Goal: Task Accomplishment & Management: Complete application form

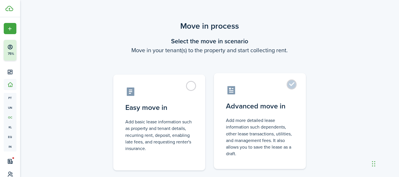
scroll to position [69, 0]
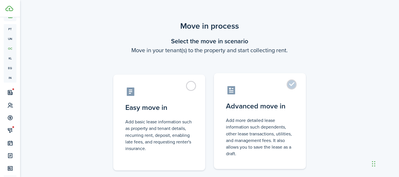
click at [295, 85] on label "Advanced move in Add more detailed lease information such dependents, other lea…" at bounding box center [260, 121] width 92 height 96
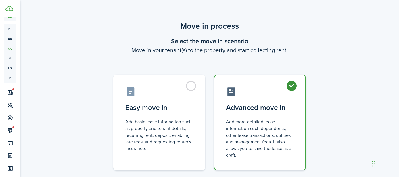
radio input "true"
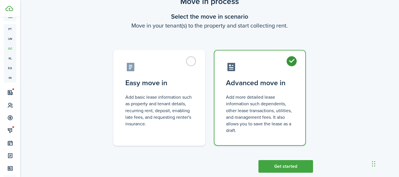
scroll to position [36, 0]
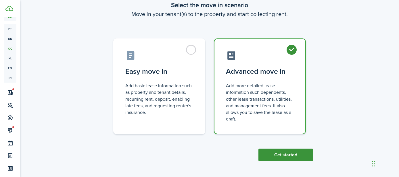
click at [279, 154] on button "Get started" at bounding box center [285, 155] width 55 height 13
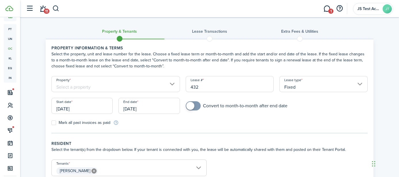
click at [102, 85] on input "Property" at bounding box center [115, 84] width 129 height 16
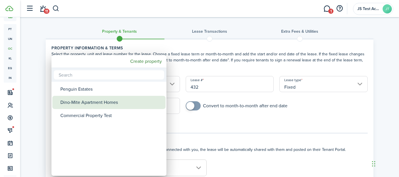
click at [95, 100] on div "Dino-Mite Apartment Homes" at bounding box center [111, 102] width 102 height 13
type input "Dino-Mite Apartment Homes"
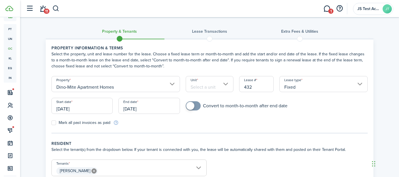
click at [203, 87] on input "Unit" at bounding box center [210, 84] width 48 height 16
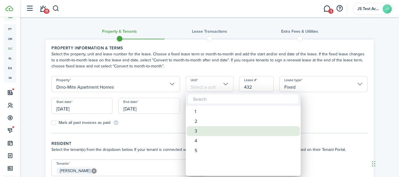
click at [199, 127] on div "3" at bounding box center [246, 132] width 102 height 10
type input "3"
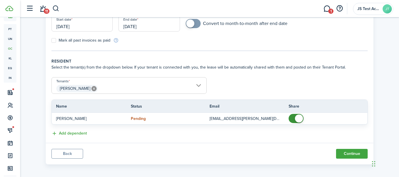
scroll to position [86, 0]
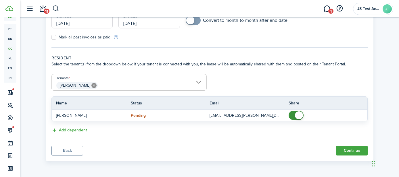
click at [114, 88] on span "[PERSON_NAME]" at bounding box center [129, 86] width 155 height 10
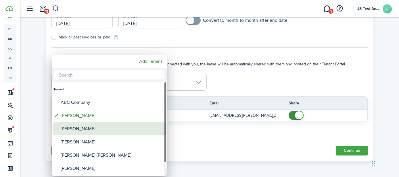
click at [88, 131] on div "[PERSON_NAME]" at bounding box center [112, 128] width 102 height 13
type input "[PERSON_NAME], [PERSON_NAME]"
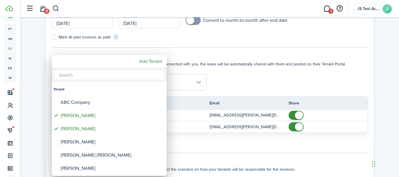
click at [233, 88] on div at bounding box center [199, 88] width 491 height 269
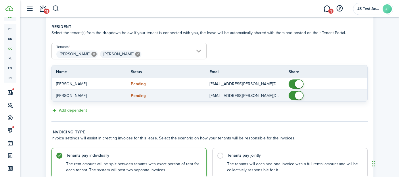
scroll to position [166, 0]
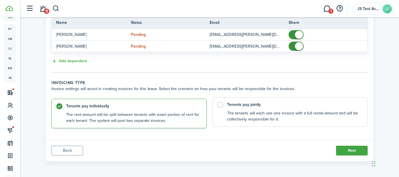
click at [218, 107] on label "Tenants pay jointly The tenants will each see one invoice with a full rental am…" at bounding box center [289, 112] width 155 height 30
radio input "false"
radio input "true"
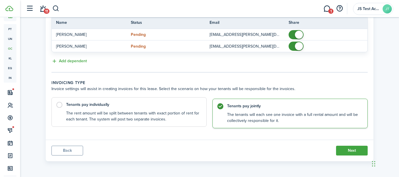
click at [61, 107] on label "Tenants pay individually The rent amount will be split between tenants with exa…" at bounding box center [128, 112] width 155 height 30
radio input "true"
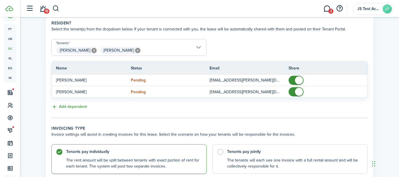
scroll to position [118, 0]
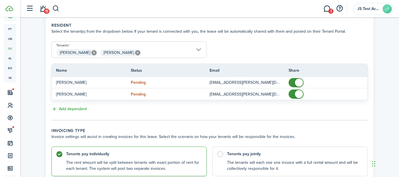
click at [135, 53] on icon at bounding box center [137, 52] width 5 height 5
type input "[PERSON_NAME]"
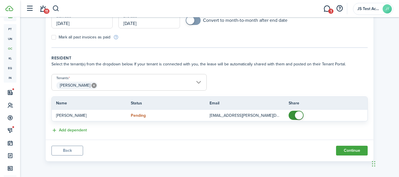
scroll to position [86, 0]
click at [352, 149] on button "Continue" at bounding box center [352, 151] width 32 height 10
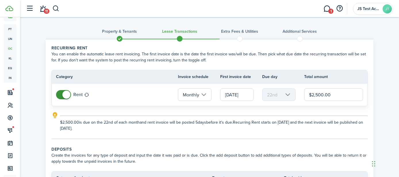
click at [230, 96] on input "[DATE]" at bounding box center [236, 95] width 33 height 13
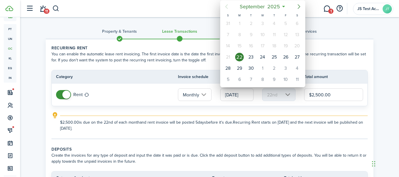
click at [298, 6] on icon "Next page" at bounding box center [299, 6] width 7 height 7
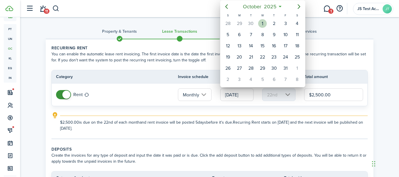
click at [260, 22] on div "1" at bounding box center [262, 23] width 9 height 9
type input "[DATE]"
type input "1st"
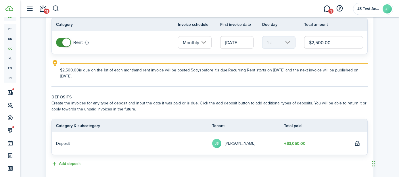
scroll to position [127, 0]
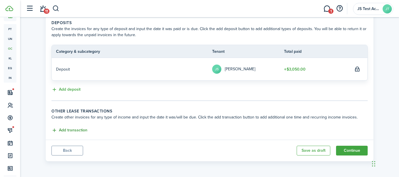
click at [74, 131] on button "Add transaction" at bounding box center [69, 130] width 36 height 7
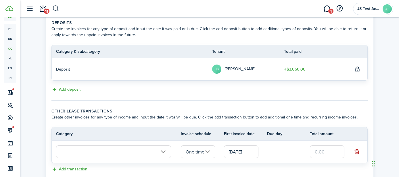
click at [86, 154] on input "text" at bounding box center [113, 152] width 115 height 13
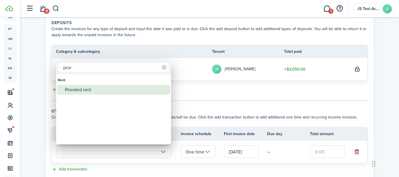
type input "pror"
click at [83, 91] on div "Prorated rent" at bounding box center [116, 90] width 102 height 10
type input "Rent / Prorated rent"
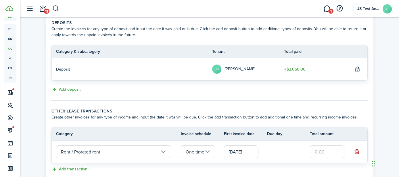
click at [323, 153] on input "text" at bounding box center [327, 152] width 35 height 13
type input "$700.00"
click at [290, 163] on table "Category Invoice schedule First invoice date Due day Total amount Rent / Prorat…" at bounding box center [209, 145] width 316 height 36
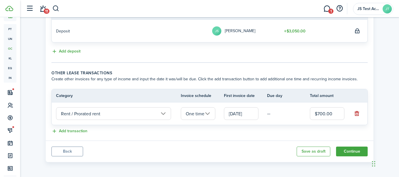
scroll to position [166, 0]
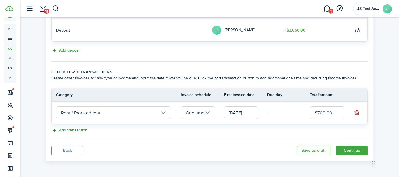
click at [76, 132] on button "Add transaction" at bounding box center [69, 130] width 36 height 7
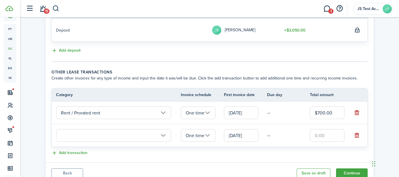
click at [77, 134] on input "text" at bounding box center [113, 135] width 115 height 13
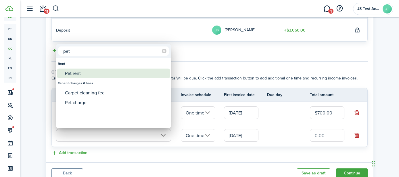
type input "pet"
click at [83, 76] on div "Pet rent" at bounding box center [116, 74] width 102 height 10
type input "Rent / Pet rent"
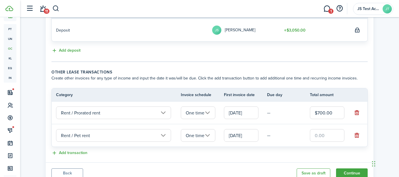
click at [194, 136] on input "One time" at bounding box center [198, 135] width 35 height 13
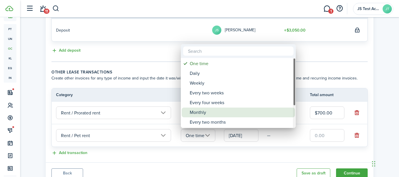
click at [202, 109] on div "Monthly" at bounding box center [241, 113] width 102 height 10
type input "Monthly"
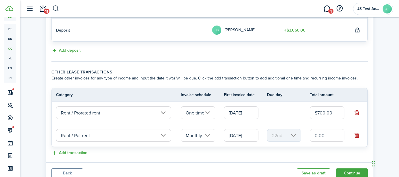
click at [241, 134] on input "[DATE]" at bounding box center [241, 135] width 35 height 13
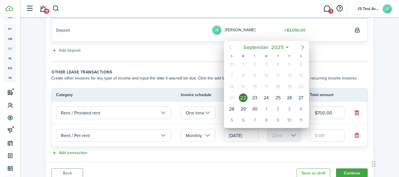
click at [302, 47] on icon "Next page" at bounding box center [302, 47] width 7 height 7
click at [266, 64] on div "1" at bounding box center [266, 64] width 9 height 9
type input "[DATE]"
type input "1st"
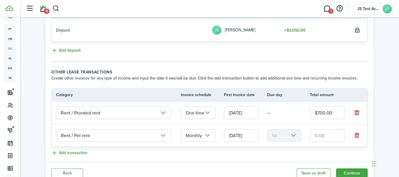
click at [325, 136] on input "text" at bounding box center [327, 135] width 35 height 13
type input "$35.00"
click at [292, 153] on div "Add transaction" at bounding box center [209, 153] width 316 height 7
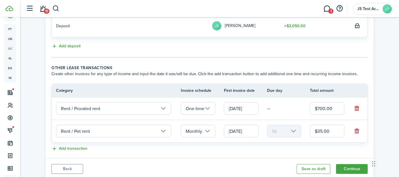
scroll to position [189, 0]
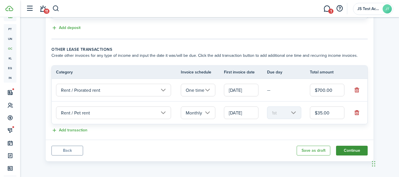
click at [353, 152] on button "Continue" at bounding box center [352, 151] width 32 height 10
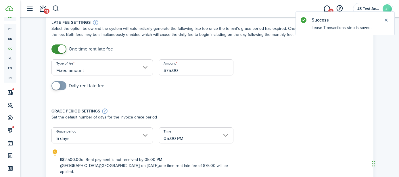
scroll to position [26, 0]
click at [386, 20] on button "Close notify" at bounding box center [386, 20] width 8 height 8
click at [133, 65] on input "Fixed amount" at bounding box center [101, 67] width 101 height 16
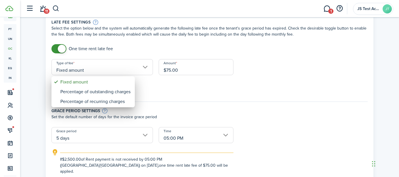
click at [183, 94] on div at bounding box center [199, 88] width 491 height 269
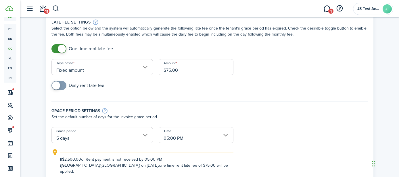
click at [62, 87] on span at bounding box center [59, 85] width 6 height 9
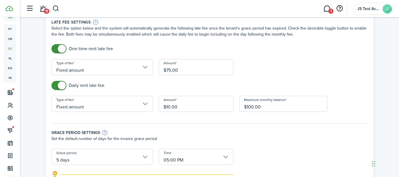
checkbox input "false"
click at [56, 87] on span at bounding box center [59, 85] width 6 height 9
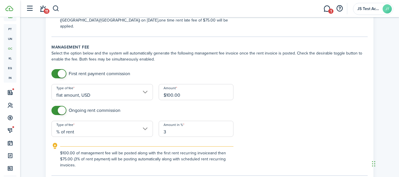
scroll to position [175, 0]
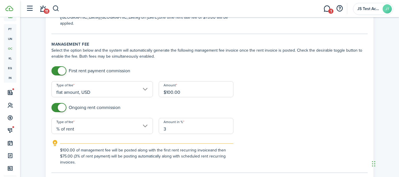
checkbox input "false"
click at [56, 103] on span at bounding box center [59, 107] width 6 height 9
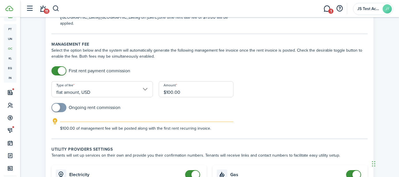
checkbox input "false"
click at [56, 66] on span at bounding box center [59, 70] width 6 height 9
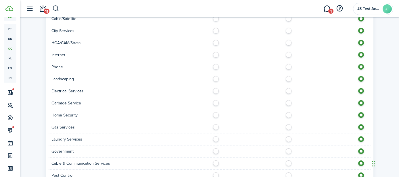
scroll to position [526, 0]
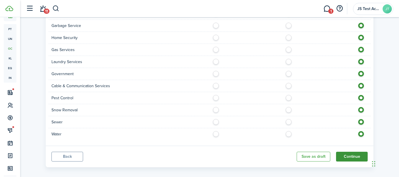
click at [350, 152] on button "Continue" at bounding box center [352, 157] width 32 height 10
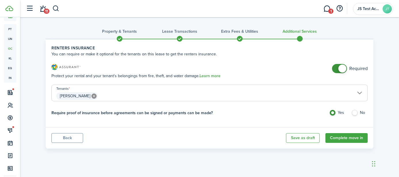
checkbox input "false"
click at [337, 68] on span at bounding box center [340, 68] width 6 height 9
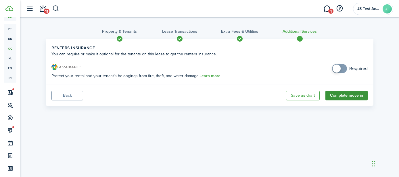
click at [341, 100] on button "Complete move in" at bounding box center [346, 96] width 42 height 10
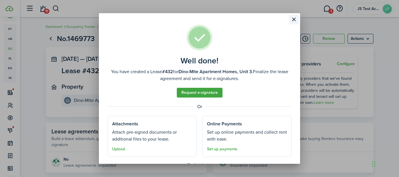
click at [295, 21] on button "Close modal" at bounding box center [294, 20] width 10 height 10
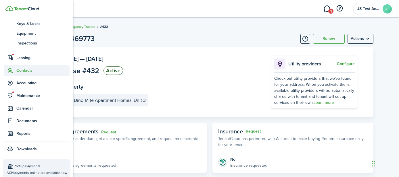
scroll to position [109, 0]
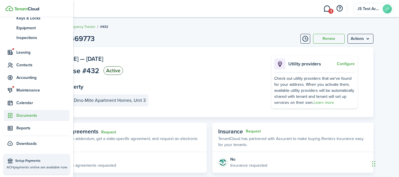
click at [23, 114] on span "Documents" at bounding box center [42, 116] width 53 height 6
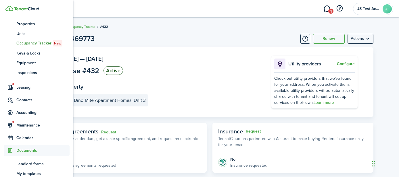
scroll to position [74, 0]
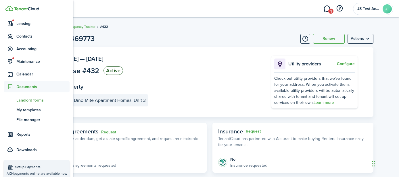
click at [27, 100] on span "Landlord forms" at bounding box center [42, 100] width 53 height 6
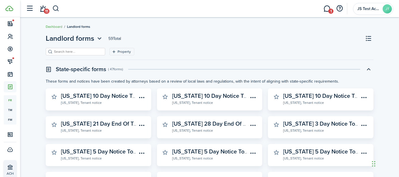
click at [188, 57] on div "Property" at bounding box center [210, 54] width 328 height 12
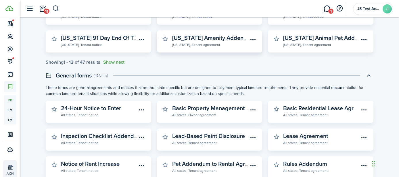
scroll to position [199, 0]
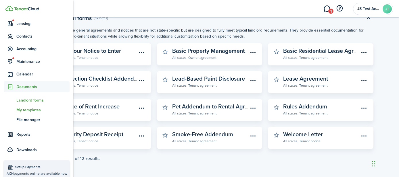
click at [24, 110] on span "My templates" at bounding box center [42, 110] width 53 height 6
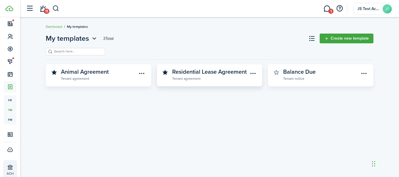
click at [213, 79] on widget-stats-subtitle "Tenant agreement" at bounding box center [210, 79] width 76 height 6
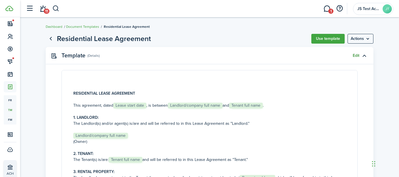
click at [353, 55] on link "Edit" at bounding box center [356, 55] width 7 height 5
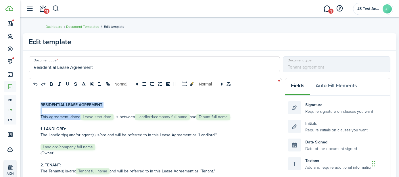
scroll to position [3, 0]
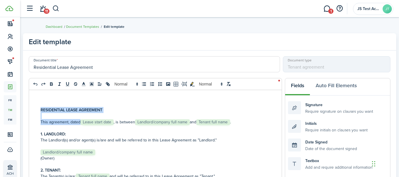
drag, startPoint x: 121, startPoint y: 122, endPoint x: 104, endPoint y: 122, distance: 16.4
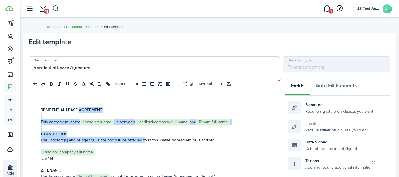
drag, startPoint x: 143, startPoint y: 141, endPoint x: 79, endPoint y: 109, distance: 72.1
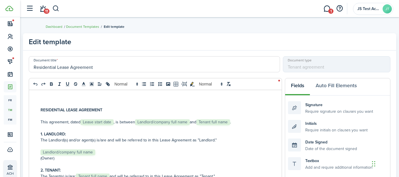
click at [156, 156] on p "(Owner)" at bounding box center [168, 159] width 254 height 6
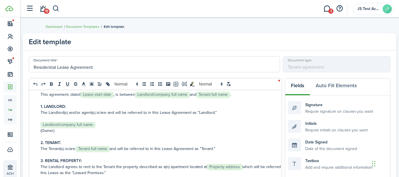
scroll to position [20, 0]
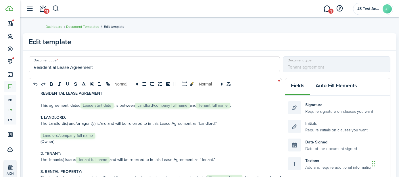
click at [326, 86] on button "Auto Fill Elements" at bounding box center [336, 86] width 53 height 17
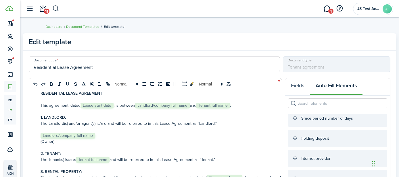
scroll to position [191, 0]
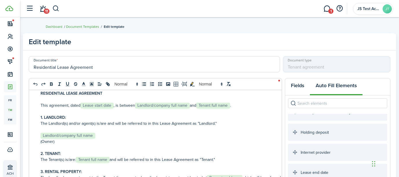
click at [297, 85] on button "Fields" at bounding box center [297, 86] width 25 height 17
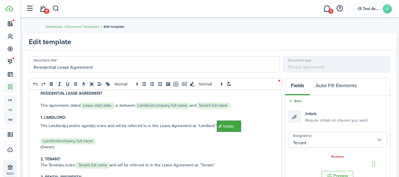
click at [294, 101] on link "Back" at bounding box center [295, 101] width 14 height 5
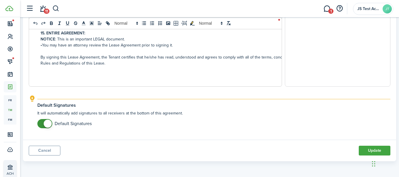
scroll to position [0, 0]
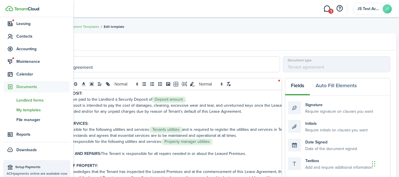
click at [25, 100] on span "Landlord forms" at bounding box center [42, 100] width 53 height 6
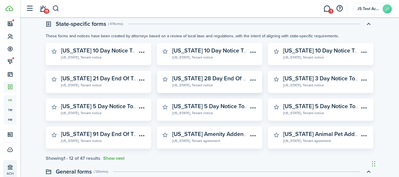
scroll to position [46, 0]
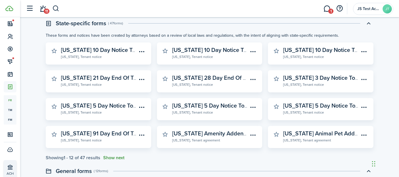
click at [120, 159] on button "Show next" at bounding box center [113, 158] width 21 height 5
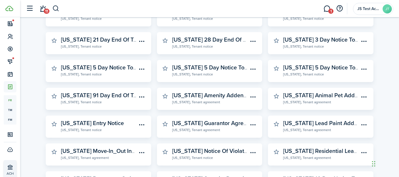
scroll to position [82, 0]
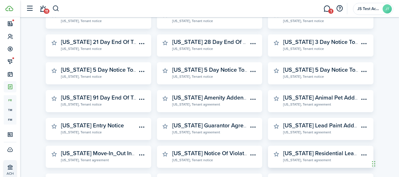
click at [302, 154] on widget-stats-description "[US_STATE] Residential Lease Agreement" at bounding box center [336, 153] width 106 height 9
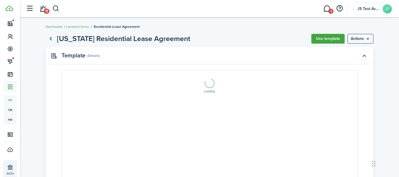
select select "fit"
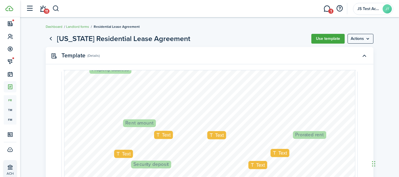
scroll to position [195, 0]
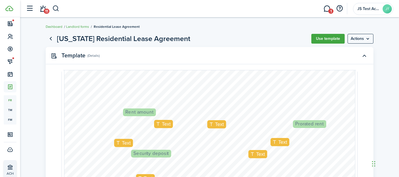
click at [164, 125] on span "Text" at bounding box center [166, 124] width 9 height 6
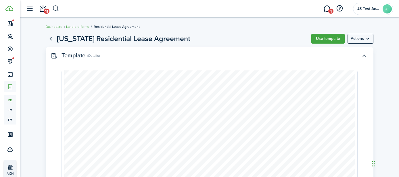
scroll to position [235, 0]
type input "1"
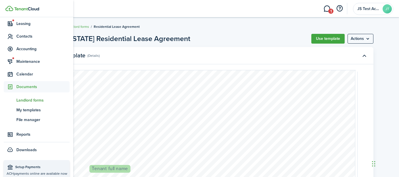
click at [28, 100] on span "Landlord forms" at bounding box center [42, 100] width 53 height 6
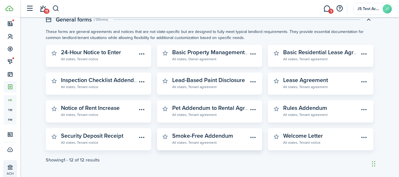
scroll to position [199, 0]
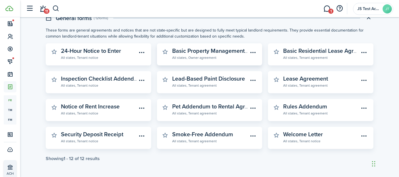
click at [200, 54] on widget-stats-description "Basic Property Management Agreement" at bounding box center [223, 51] width 102 height 9
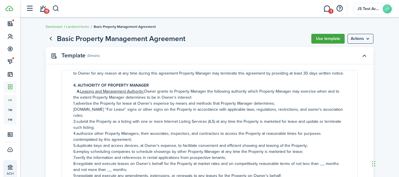
scroll to position [262, 0]
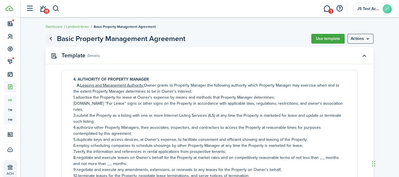
click at [51, 39] on link "Go back" at bounding box center [51, 39] width 10 height 10
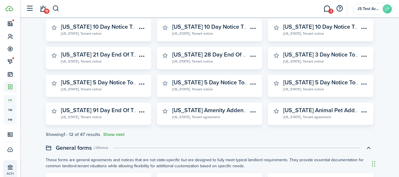
scroll to position [72, 0]
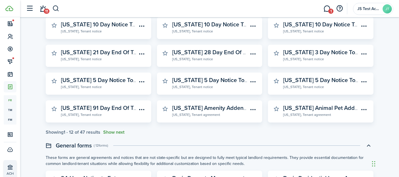
click at [113, 133] on button "Show next" at bounding box center [113, 132] width 21 height 5
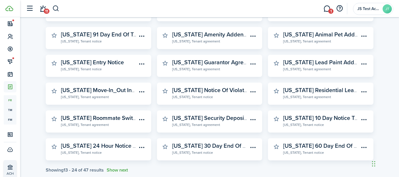
scroll to position [152, 0]
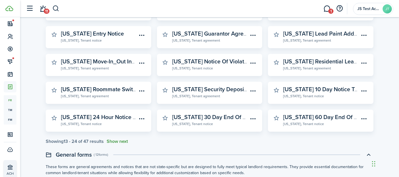
click at [122, 141] on button "Show next" at bounding box center [117, 141] width 21 height 5
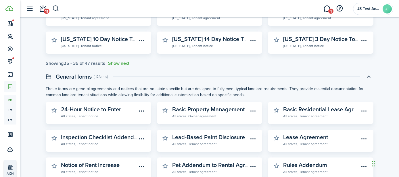
scroll to position [422, 0]
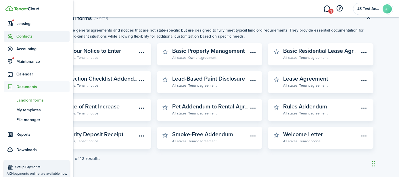
click at [20, 36] on span "Contacts" at bounding box center [42, 36] width 53 height 6
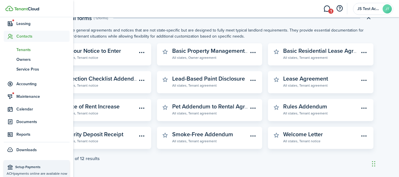
click at [21, 51] on span "Tenants" at bounding box center [42, 50] width 53 height 6
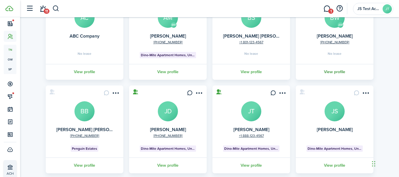
scroll to position [85, 0]
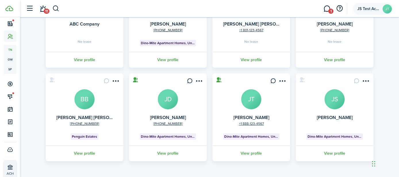
click at [365, 13] on account-user-avatar "JS Test Account JT" at bounding box center [373, 9] width 40 height 12
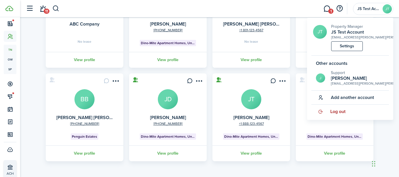
click at [344, 110] on span "Log out" at bounding box center [337, 111] width 15 height 5
